Goal: Transaction & Acquisition: Obtain resource

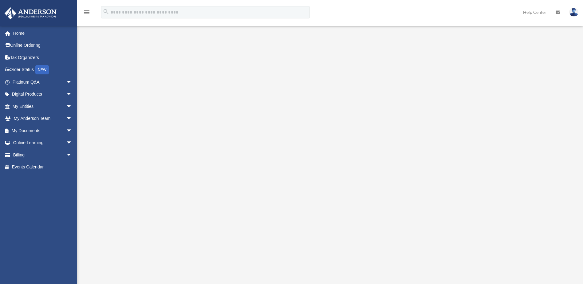
scroll to position [61, 0]
click at [32, 129] on link "My Documents arrow_drop_down" at bounding box center [42, 131] width 77 height 12
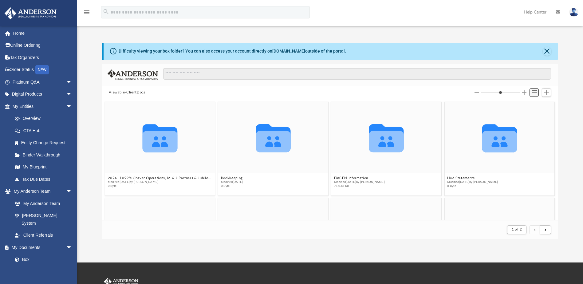
click at [534, 93] on span "Switch to List View" at bounding box center [534, 92] width 5 height 5
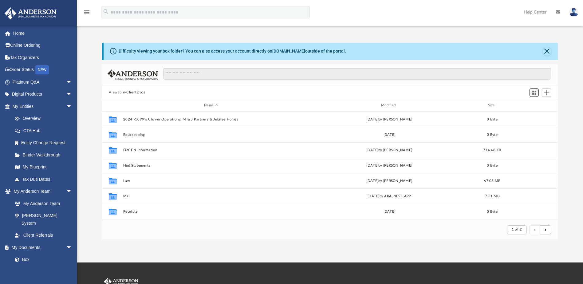
scroll to position [116, 451]
click at [547, 93] on span "Add" at bounding box center [546, 92] width 5 height 5
click at [534, 105] on li "Upload" at bounding box center [538, 105] width 20 height 6
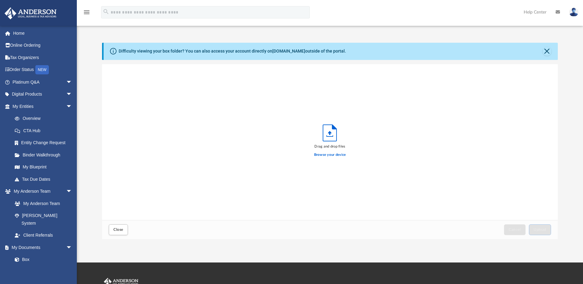
scroll to position [151, 451]
click at [320, 155] on label "Browse your device" at bounding box center [330, 155] width 32 height 6
click at [0, 0] on input "Browse your device" at bounding box center [0, 0] width 0 height 0
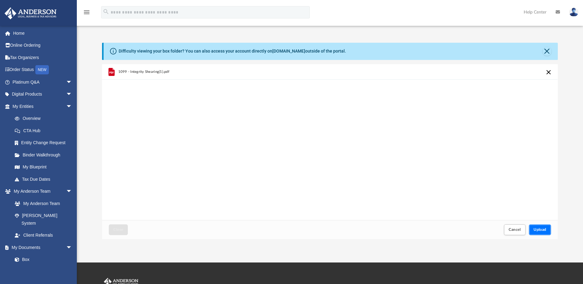
click at [538, 228] on span "Upload" at bounding box center [540, 230] width 13 height 4
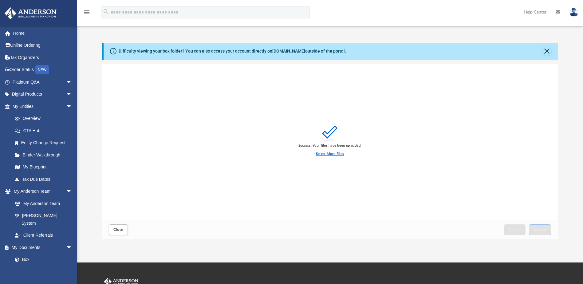
click at [332, 153] on label "Select More Files" at bounding box center [330, 154] width 28 height 6
click at [0, 0] on input "Select More Files" at bounding box center [0, 0] width 0 height 0
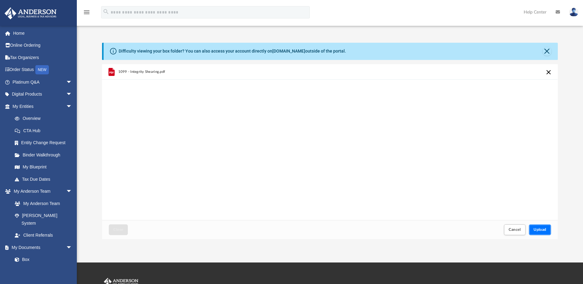
click at [536, 230] on span "Upload" at bounding box center [540, 230] width 13 height 4
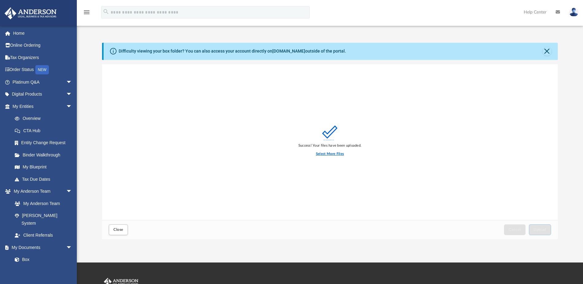
click at [324, 154] on label "Select More Files" at bounding box center [330, 154] width 28 height 6
click at [0, 0] on input "Select More Files" at bounding box center [0, 0] width 0 height 0
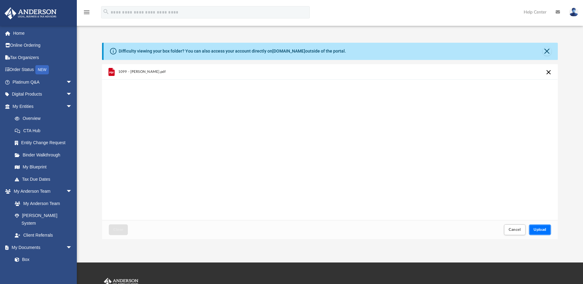
click at [544, 229] on span "Upload" at bounding box center [540, 230] width 13 height 4
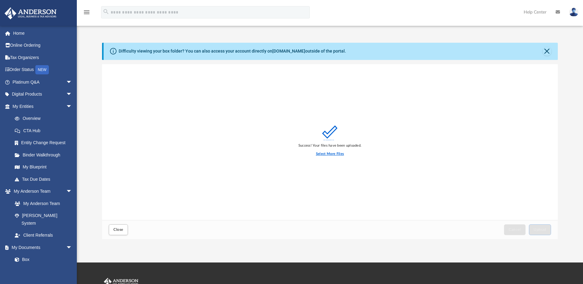
click at [320, 154] on label "Select More Files" at bounding box center [330, 154] width 28 height 6
click at [0, 0] on input "Select More Files" at bounding box center [0, 0] width 0 height 0
click at [20, 32] on link "Home" at bounding box center [42, 33] width 77 height 12
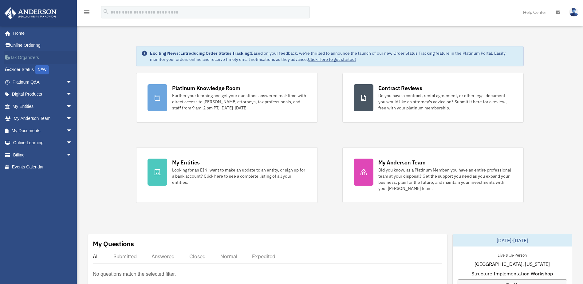
click at [29, 58] on link "Tax Organizers" at bounding box center [42, 57] width 77 height 12
